Goal: Check status: Check status

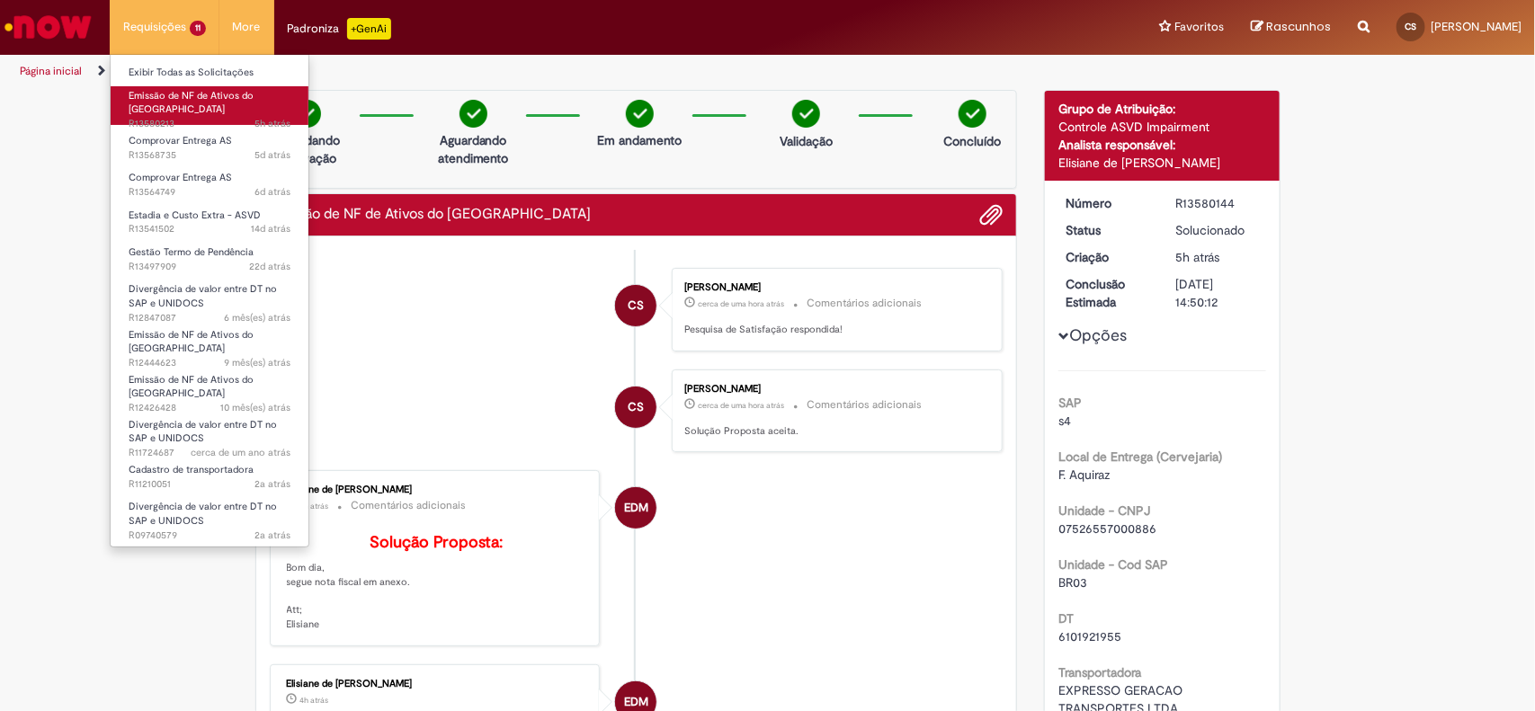
click at [220, 117] on span "5h atrás 5 horas atrás R13580213" at bounding box center [210, 124] width 162 height 14
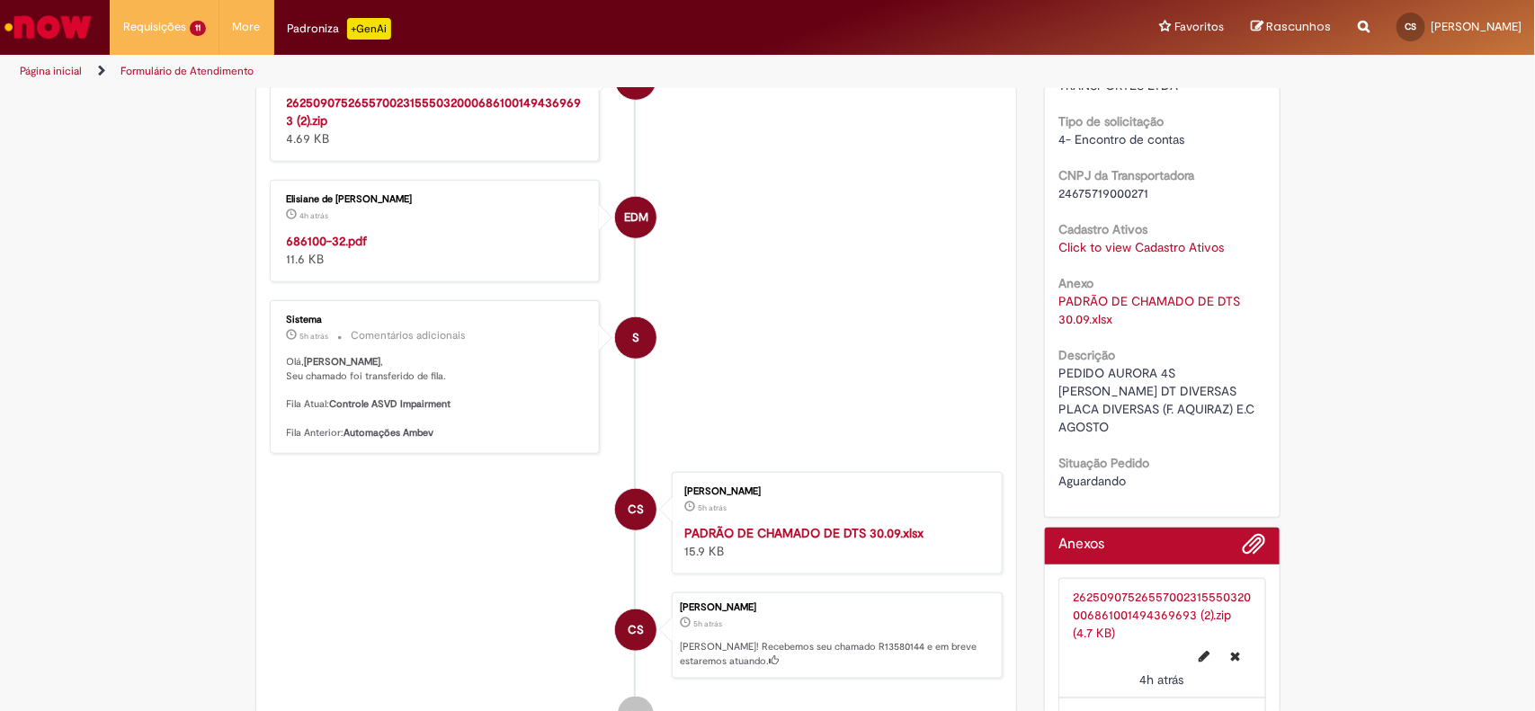
scroll to position [674, 0]
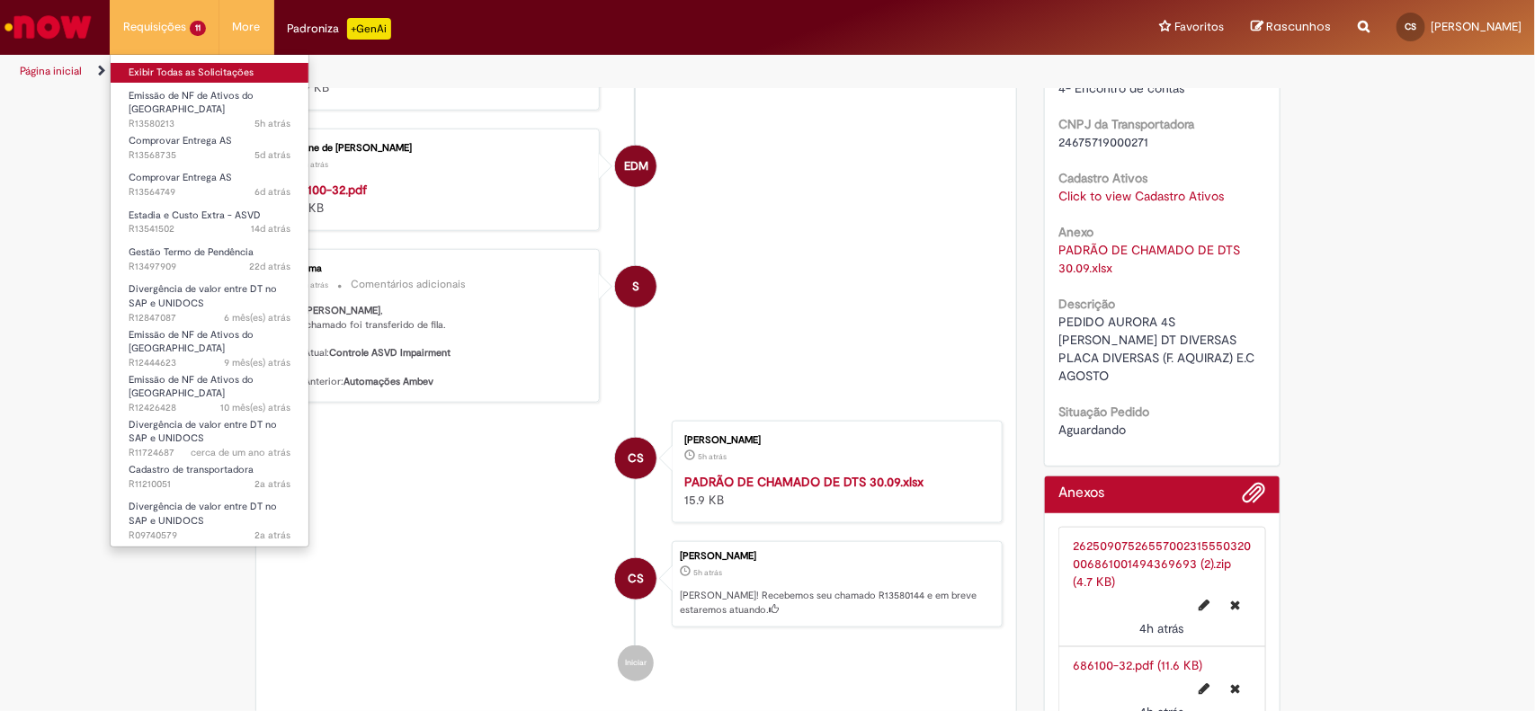
click at [180, 67] on link "Exibir Todas as Solicitações" at bounding box center [210, 73] width 198 height 20
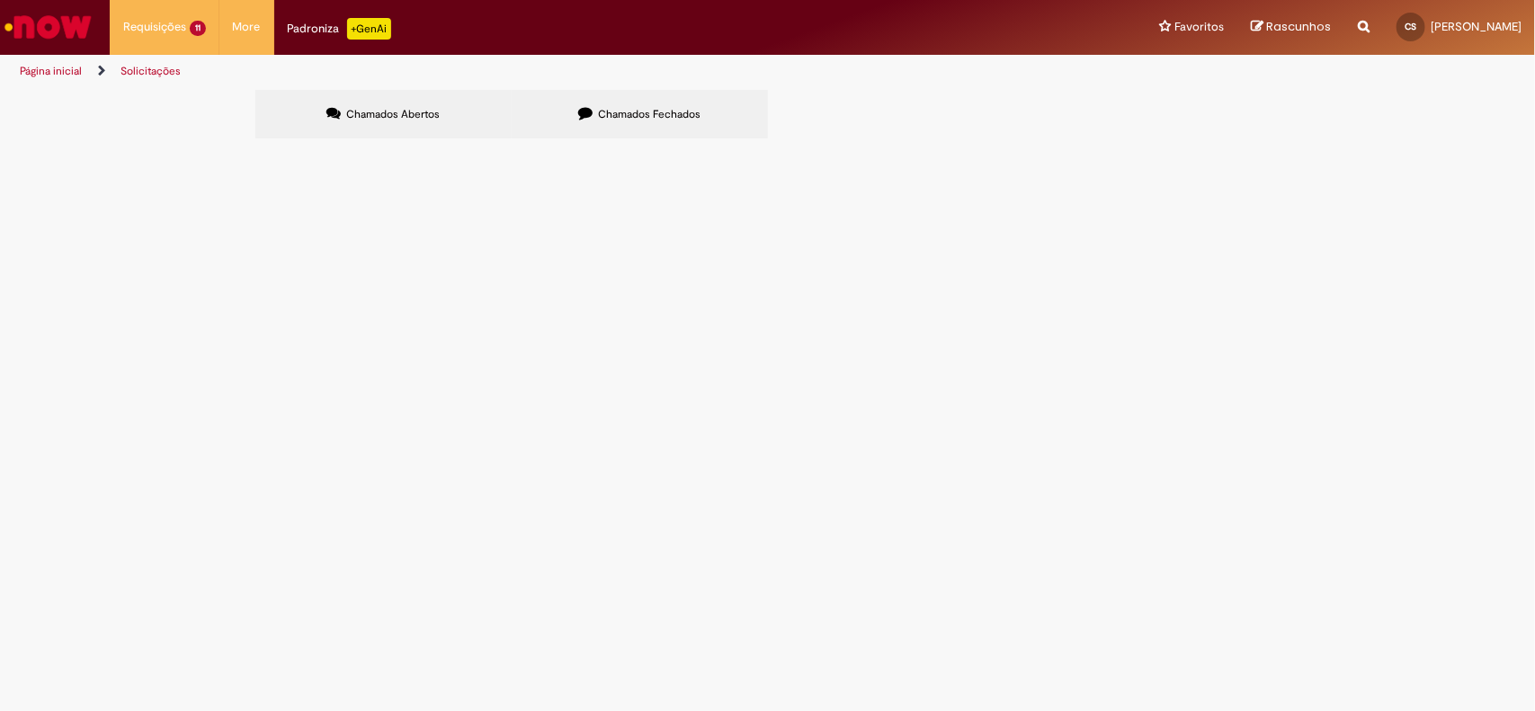
click at [0, 0] on span "PEDIDO AURORA 4S HANNA DT 6102042342 - 6102042290 PLACA DIVERSAS (F. [GEOGRAPHI…" at bounding box center [0, 0] width 0 height 0
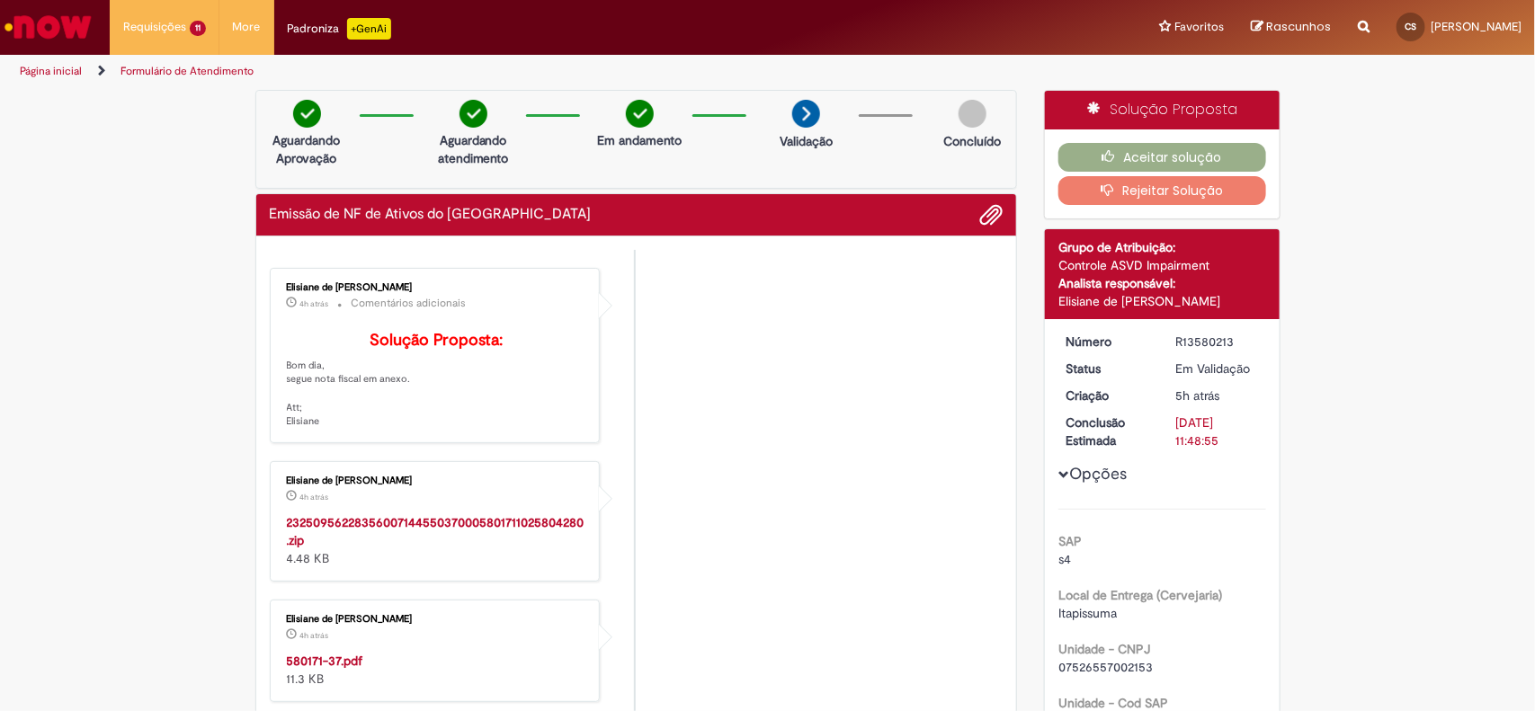
click at [1101, 187] on icon "button" at bounding box center [1111, 189] width 22 height 13
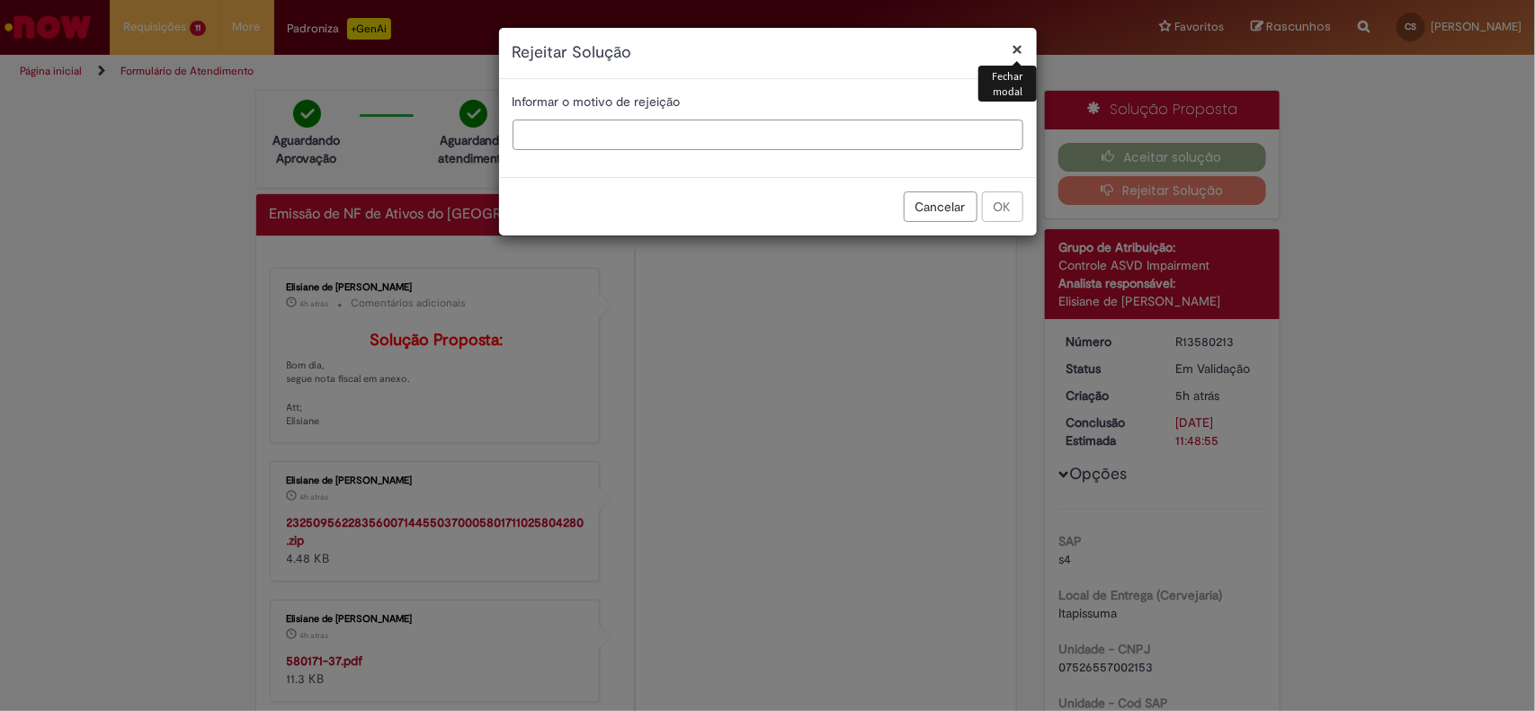
click at [842, 138] on input "text" at bounding box center [767, 135] width 511 height 31
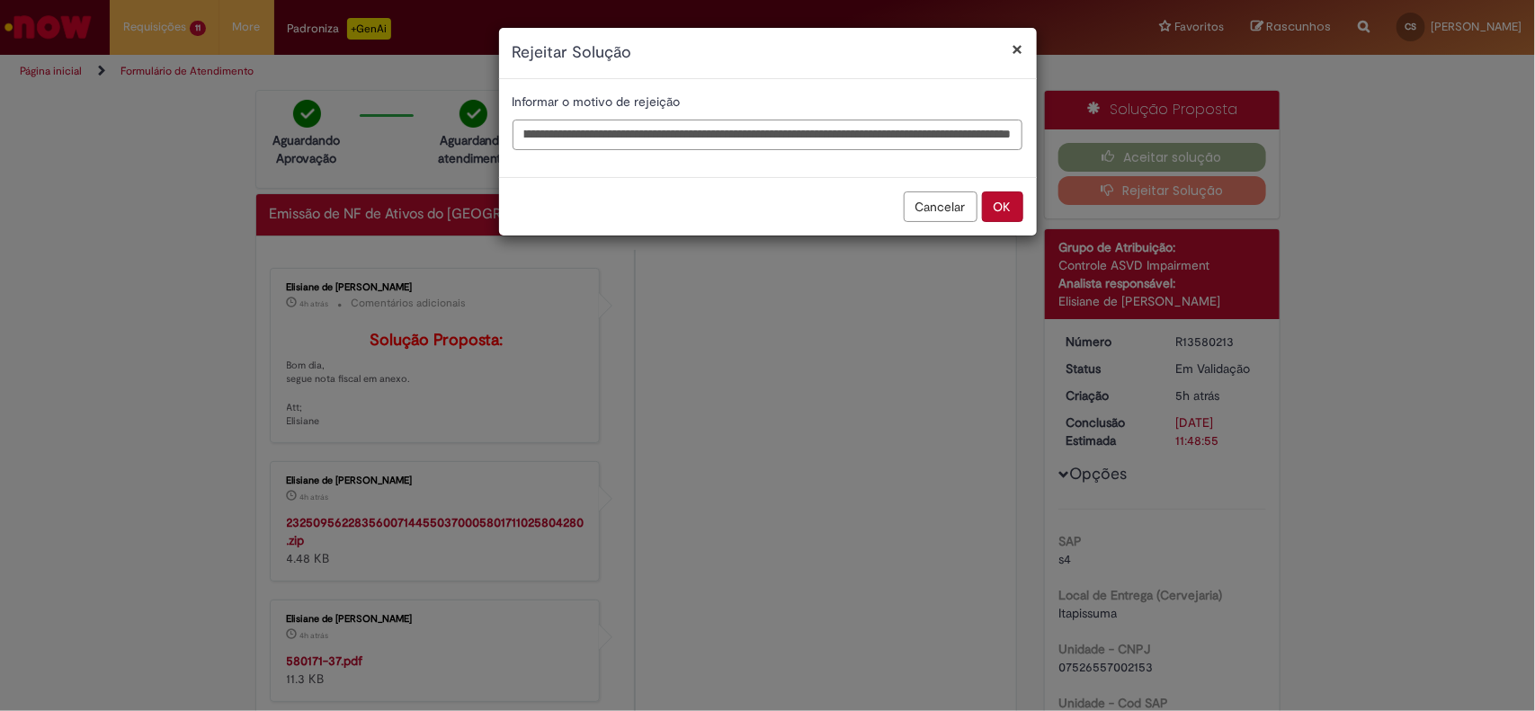
scroll to position [0, 158]
type input "**********"
click at [1000, 205] on button "OK" at bounding box center [1002, 207] width 41 height 31
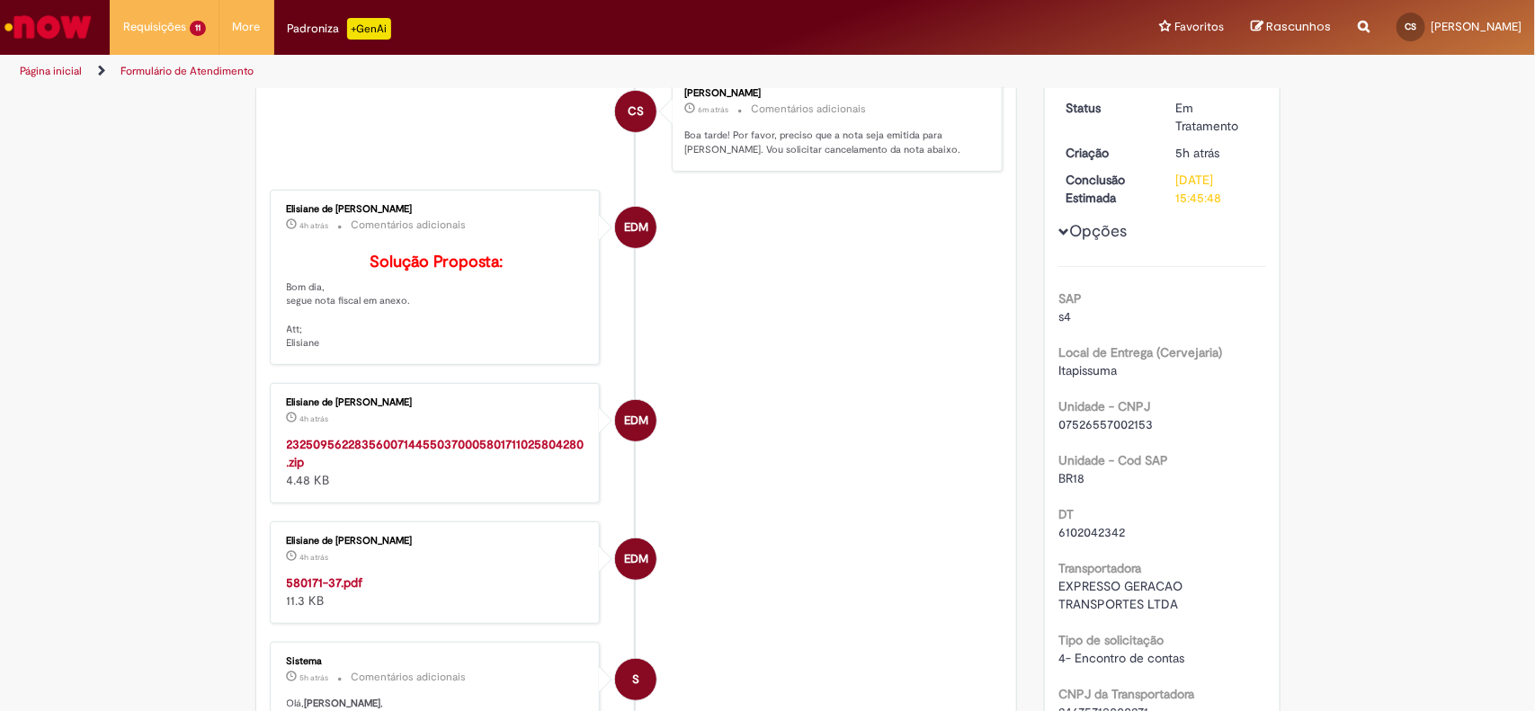
scroll to position [0, 0]
